Goal: Complete application form: Complete application form

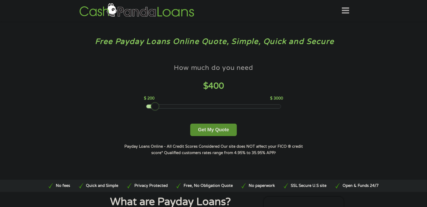
drag, startPoint x: 183, startPoint y: 104, endPoint x: 164, endPoint y: 106, distance: 18.6
click at [156, 107] on div at bounding box center [155, 106] width 8 height 8
click at [216, 132] on button "Get My Quote" at bounding box center [213, 130] width 46 height 12
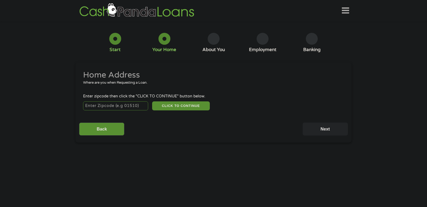
click at [112, 106] on input "number" at bounding box center [115, 105] width 65 height 9
type input "32901"
click at [158, 170] on main "1 Start 2 Your Home 3 About You 4 Employment 5 Banking 6 This field is hidden w…" at bounding box center [213, 114] width 427 height 179
click at [187, 105] on button "CLICK TO CONTINUE" at bounding box center [181, 105] width 58 height 9
type input "32901"
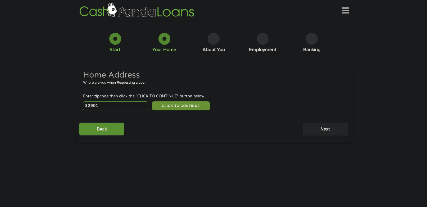
type input "[GEOGRAPHIC_DATA]"
select select "[US_STATE]"
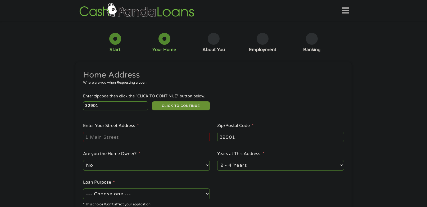
scroll to position [53, 0]
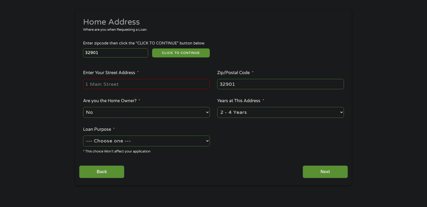
click at [130, 88] on input "Enter Your Street Address *" at bounding box center [146, 84] width 127 height 10
type input "[STREET_ADDRESS]"
click at [98, 112] on select "No Yes" at bounding box center [146, 112] width 127 height 11
click at [83, 107] on select "No Yes" at bounding box center [146, 112] width 127 height 11
click at [251, 111] on select "1 Year or less 1 - 2 Years 2 - 4 Years Over 4 Years" at bounding box center [280, 112] width 127 height 11
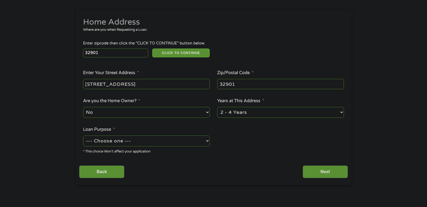
select select "60months"
click at [217, 107] on select "1 Year or less 1 - 2 Years 2 - 4 Years Over 4 Years" at bounding box center [280, 112] width 127 height 11
click at [136, 146] on select "--- Choose one --- Pay Bills Debt Consolidation Home Improvement Major Purchase…" at bounding box center [146, 141] width 127 height 11
select select "shorttermcash"
click at [83, 136] on select "--- Choose one --- Pay Bills Debt Consolidation Home Improvement Major Purchase…" at bounding box center [146, 141] width 127 height 11
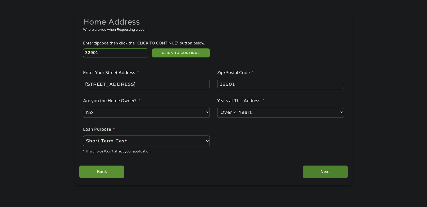
click at [339, 171] on input "Next" at bounding box center [325, 171] width 45 height 13
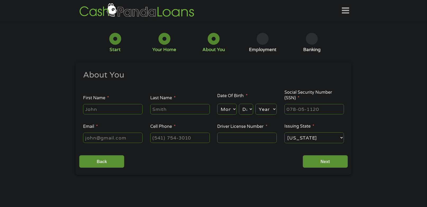
scroll to position [2, 2]
click at [95, 110] on input "First Name *" at bounding box center [113, 109] width 60 height 10
type input "[PERSON_NAME]"
type input "[PERSON_NAME][EMAIL_ADDRESS][PERSON_NAME][DOMAIN_NAME]"
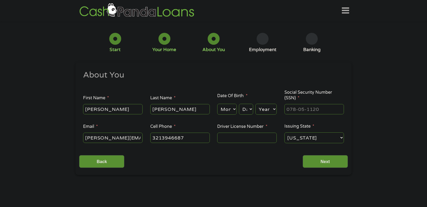
type input "[PHONE_NUMBER]"
drag, startPoint x: 241, startPoint y: 111, endPoint x: 239, endPoint y: 114, distance: 3.0
click at [241, 111] on select "Day 1 2 3 4 5 6 7 8 9 10 11 12 13 14 15 16 17 18 19 20 21 22 23 24 25 26 27 28 …" at bounding box center [246, 109] width 14 height 11
click at [230, 110] on select "Month 1 2 3 4 5 6 7 8 9 10 11 12" at bounding box center [226, 109] width 19 height 11
select select "10"
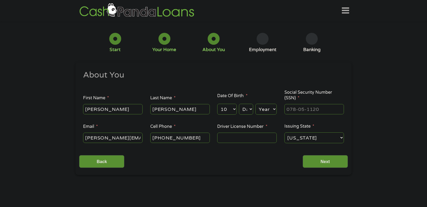
click at [217, 104] on select "Month 1 2 3 4 5 6 7 8 9 10 11 12" at bounding box center [226, 109] width 19 height 11
click at [245, 109] on select "Day 1 2 3 4 5 6 7 8 9 10 11 12 13 14 15 16 17 18 19 20 21 22 23 24 25 26 27 28 …" at bounding box center [246, 109] width 14 height 11
select select "1"
click at [239, 104] on select "Day 1 2 3 4 5 6 7 8 9 10 11 12 13 14 15 16 17 18 19 20 21 22 23 24 25 26 27 28 …" at bounding box center [246, 109] width 14 height 11
click at [268, 110] on select "Year [DATE] 2006 2005 2004 2003 2002 2001 2000 1999 1998 1997 1996 1995 1994 19…" at bounding box center [265, 109] width 21 height 11
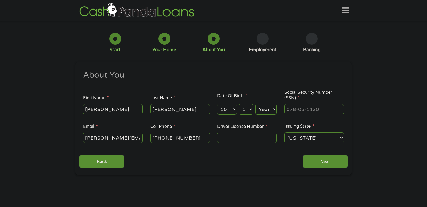
select select "1982"
click at [255, 104] on select "Year [DATE] 2006 2005 2004 2003 2002 2001 2000 1999 1998 1997 1996 1995 1994 19…" at bounding box center [265, 109] width 21 height 11
click at [299, 109] on input "___-__-____" at bounding box center [315, 109] width 60 height 10
type input "241-55-2943"
click at [257, 134] on input "Driver License Number *" at bounding box center [247, 138] width 60 height 10
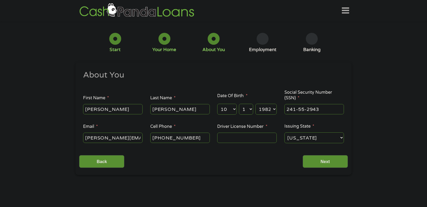
click at [248, 140] on input "Driver License Number *" at bounding box center [247, 138] width 60 height 10
type input "M238775272000"
click at [338, 161] on input "Next" at bounding box center [325, 161] width 45 height 13
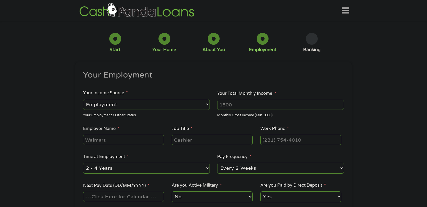
scroll to position [26, 0]
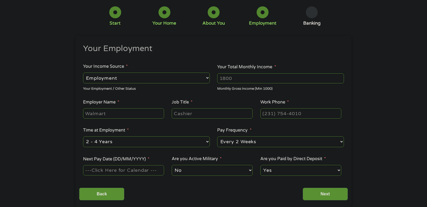
click at [266, 77] on input "Your Total Monthly Income *" at bounding box center [280, 78] width 127 height 10
type input "4000"
click at [103, 111] on input "Employer Name *" at bounding box center [123, 113] width 81 height 10
type input "Embraer Executive Jets"
type input "Document Control"
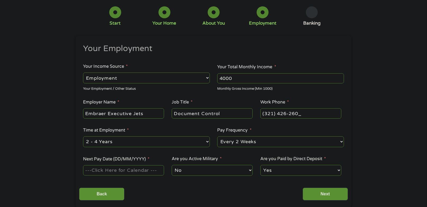
type input "[PHONE_NUMBER]"
click at [129, 141] on select "--- Choose one --- 1 Year or less 1 - 2 Years 2 - 4 Years Over 4 Years" at bounding box center [146, 141] width 127 height 11
select select "60months"
click at [83, 136] on select "--- Choose one --- 1 Year or less 1 - 2 Years 2 - 4 Years Over 4 Years" at bounding box center [146, 141] width 127 height 11
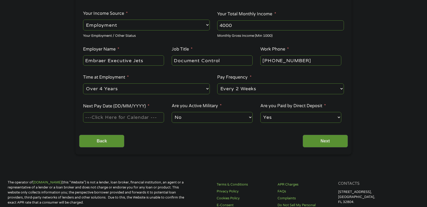
click at [114, 116] on input "Next Pay Date (DD/MM/YYYY) *" at bounding box center [123, 117] width 81 height 10
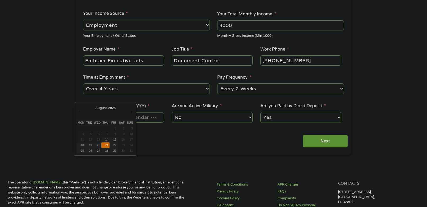
type input "[DATE]"
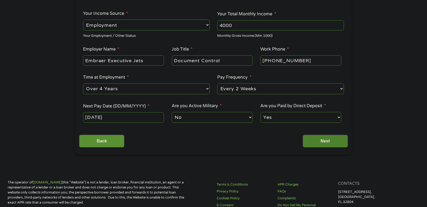
click at [325, 140] on input "Next" at bounding box center [325, 141] width 45 height 13
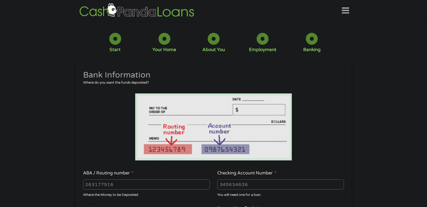
scroll to position [53, 0]
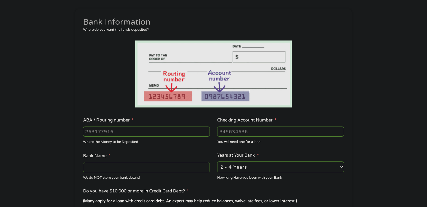
click at [164, 131] on input "ABA / Routing number *" at bounding box center [146, 132] width 127 height 10
type input "26177903"
type input "8100003012713"
type input "Space Coast Credit Union"
click at [273, 163] on select "2 - 4 Years 6 - 12 Months 1 - 2 Years Over 4 Years" at bounding box center [280, 166] width 127 height 11
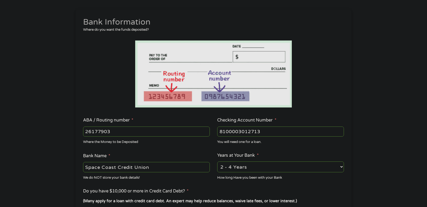
select select "60months"
click at [217, 161] on select "2 - 4 Years 6 - 12 Months 1 - 2 Years Over 4 Years" at bounding box center [280, 166] width 127 height 11
click at [224, 185] on ul "Bank Information Where do you want the funds deposited? ABA / Routing number * …" at bounding box center [213, 149] width 269 height 264
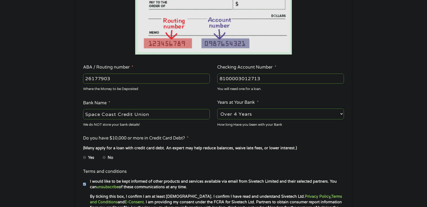
scroll to position [132, 0]
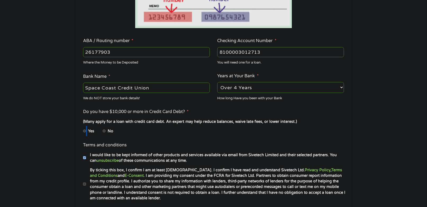
click at [86, 129] on li "Yes" at bounding box center [93, 131] width 20 height 10
click at [83, 132] on input "Yes" at bounding box center [84, 131] width 3 height 8
radio input "true"
click at [84, 158] on input "I would like to be kept informed of other products and services available via e…" at bounding box center [84, 158] width 3 height 8
checkbox input "false"
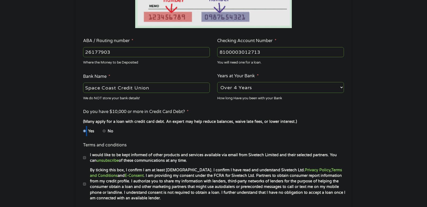
scroll to position [185, 0]
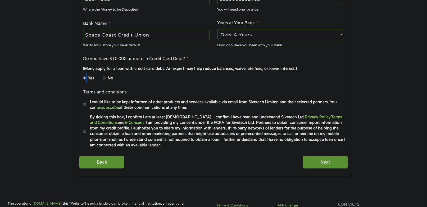
click at [84, 132] on input "By ticking this box, I confirm I am at least [DEMOGRAPHIC_DATA]. I confirm I ha…" at bounding box center [84, 131] width 3 height 8
checkbox input "true"
click at [320, 163] on input "Next" at bounding box center [325, 162] width 45 height 13
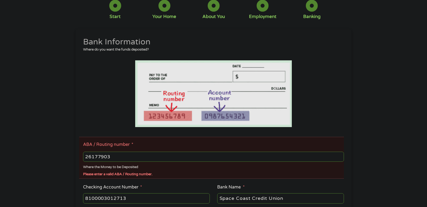
scroll to position [79, 0]
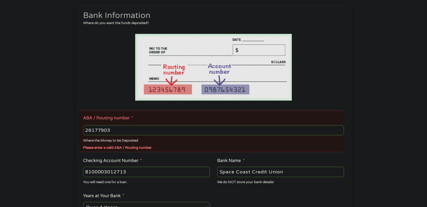
drag, startPoint x: 95, startPoint y: 122, endPoint x: -24, endPoint y: 104, distance: 120.7
type input "2"
type input "263177903"
type input "SPACE COAST CREDIT UNION"
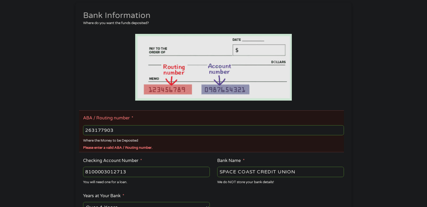
type input "263177903"
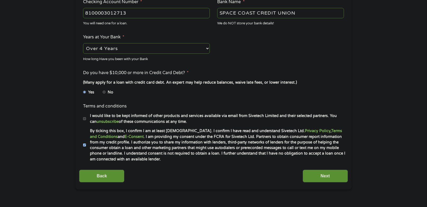
scroll to position [265, 0]
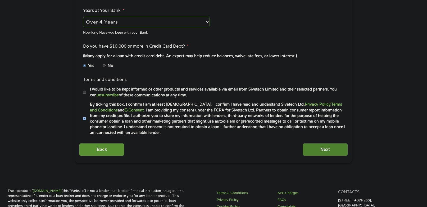
click at [319, 147] on input "Next" at bounding box center [325, 149] width 45 height 13
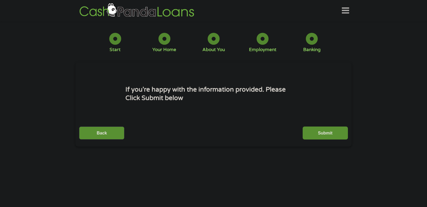
scroll to position [2, 2]
click at [320, 125] on div "Back Submit" at bounding box center [213, 131] width 269 height 17
click at [323, 132] on input "Submit" at bounding box center [325, 133] width 45 height 13
